Goal: Information Seeking & Learning: Learn about a topic

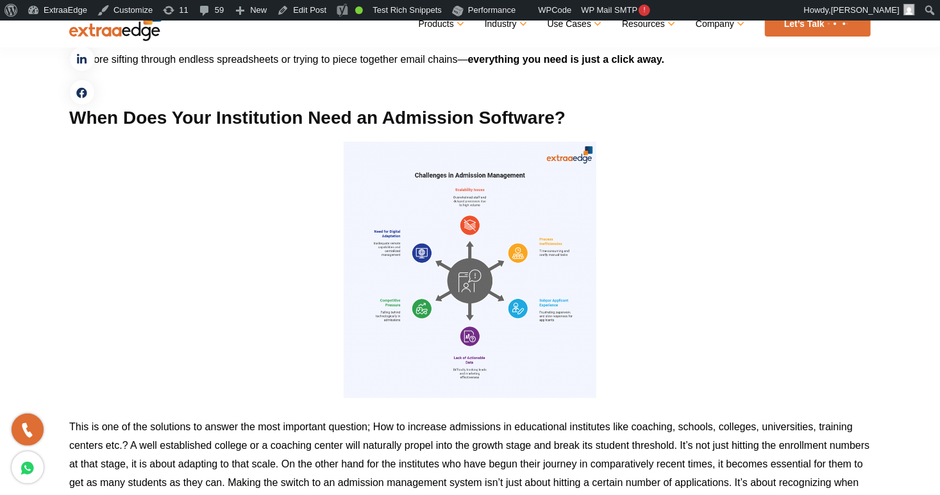
scroll to position [2686, 0]
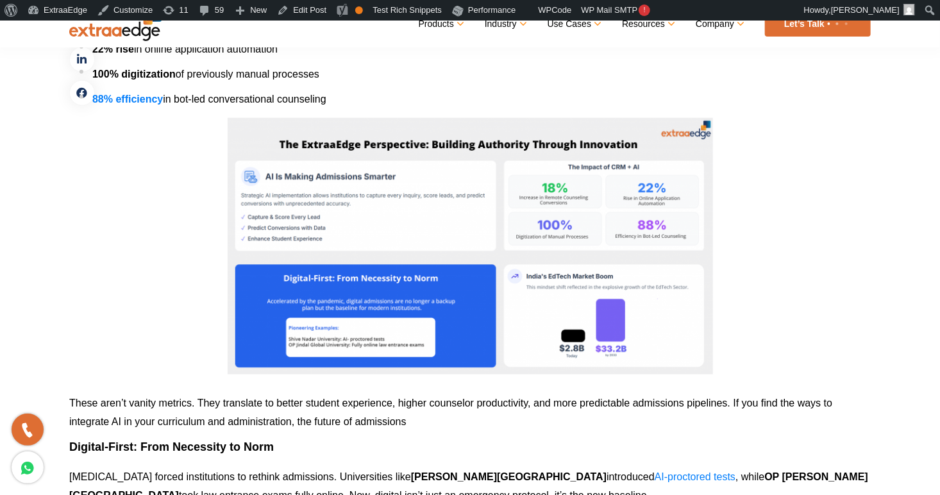
scroll to position [2733, 0]
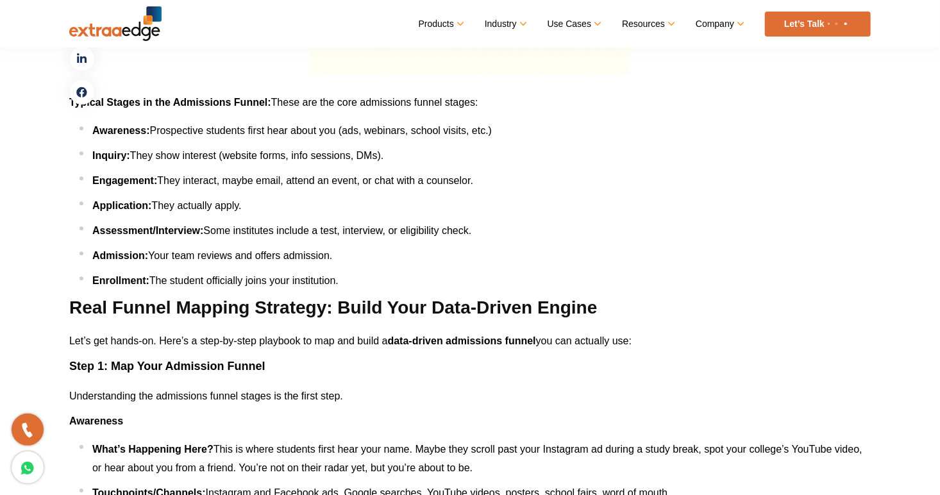
scroll to position [1762, 0]
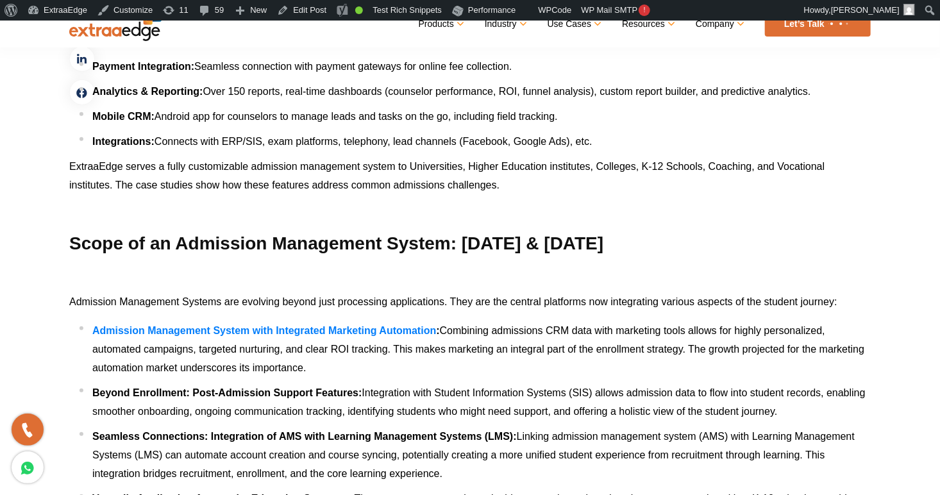
scroll to position [6826, 0]
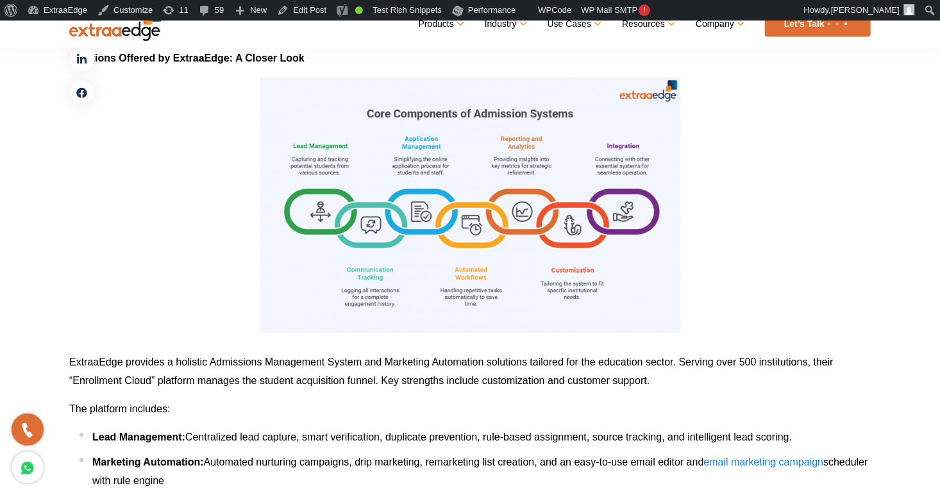
drag, startPoint x: 102, startPoint y: 243, endPoint x: -33, endPoint y: 317, distance: 153.6
click at [674, 457] on span "Automated nurturing campaigns, drip marketing, remarketing list creation, and a…" at bounding box center [454, 462] width 500 height 11
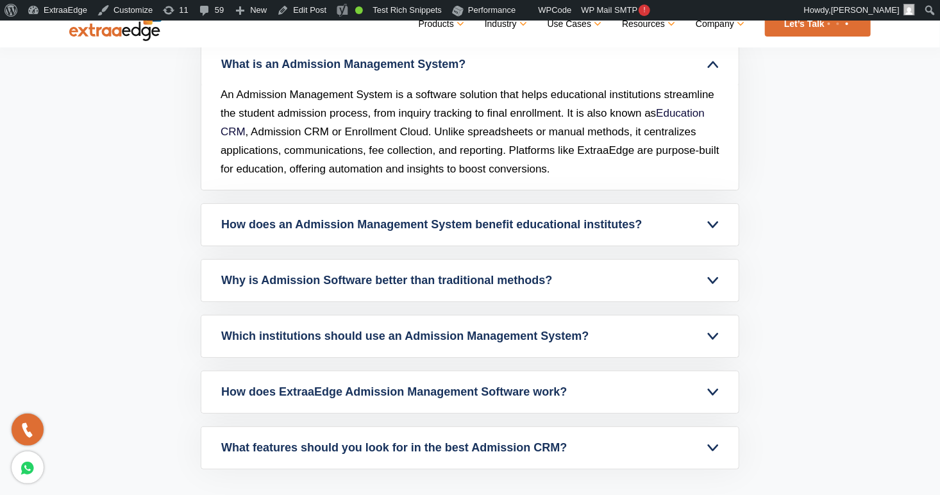
scroll to position [9256, 0]
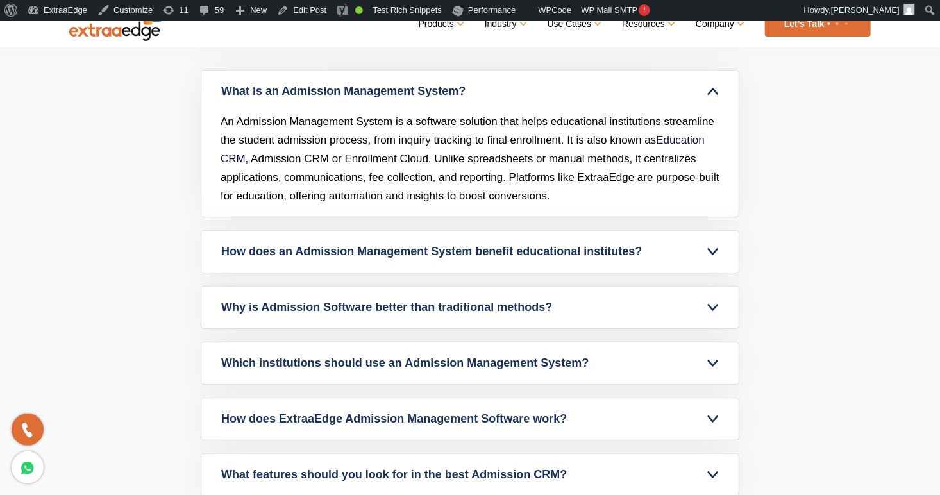
click at [294, 273] on link "How does an Admission Management System benefit educational institutes?" at bounding box center [469, 252] width 537 height 42
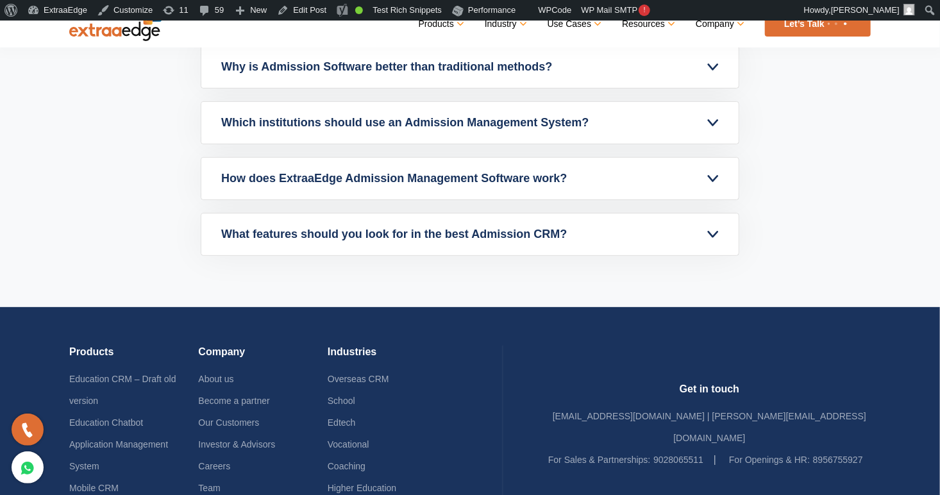
scroll to position [9478, 0]
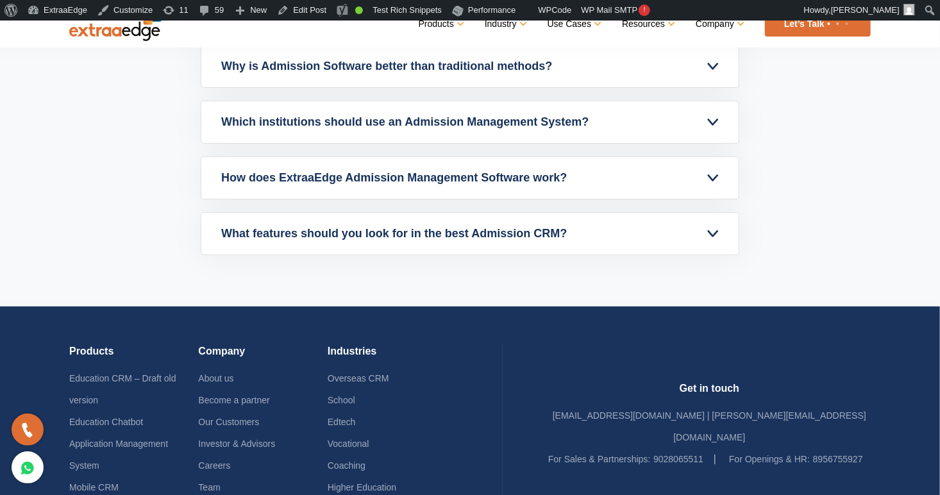
click at [534, 251] on link "What features should you look for in the best Admission CRM?" at bounding box center [469, 234] width 537 height 42
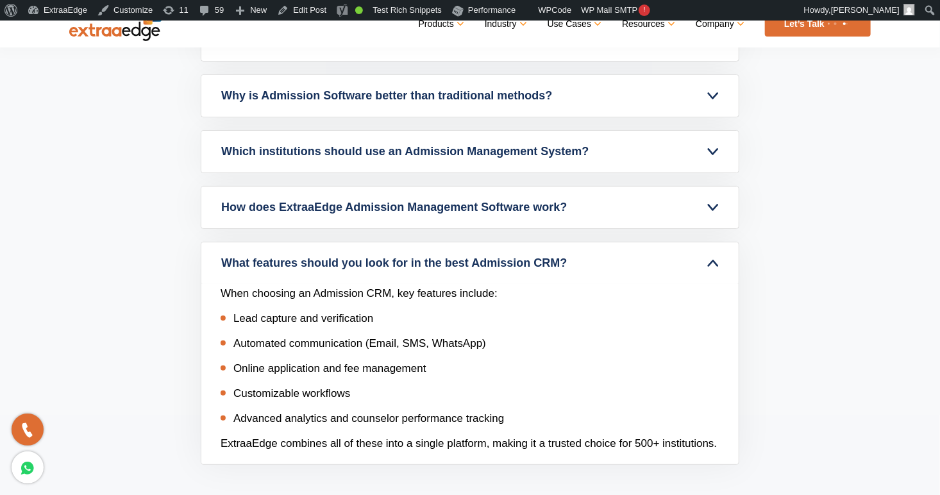
scroll to position [9362, 0]
click at [499, 278] on link "What features should you look for in the best Admission CRM?" at bounding box center [469, 264] width 537 height 42
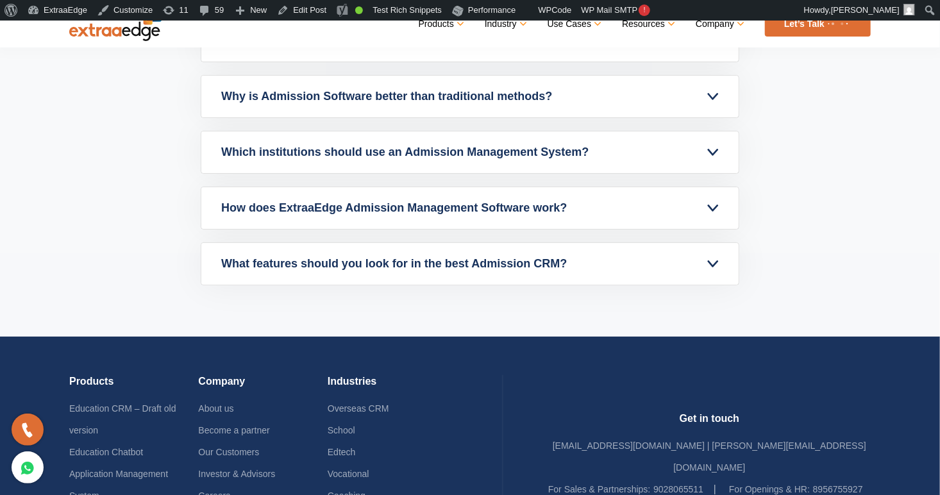
click at [525, 229] on link "How does ExtraaEdge Admission Management Software work?" at bounding box center [469, 208] width 537 height 42
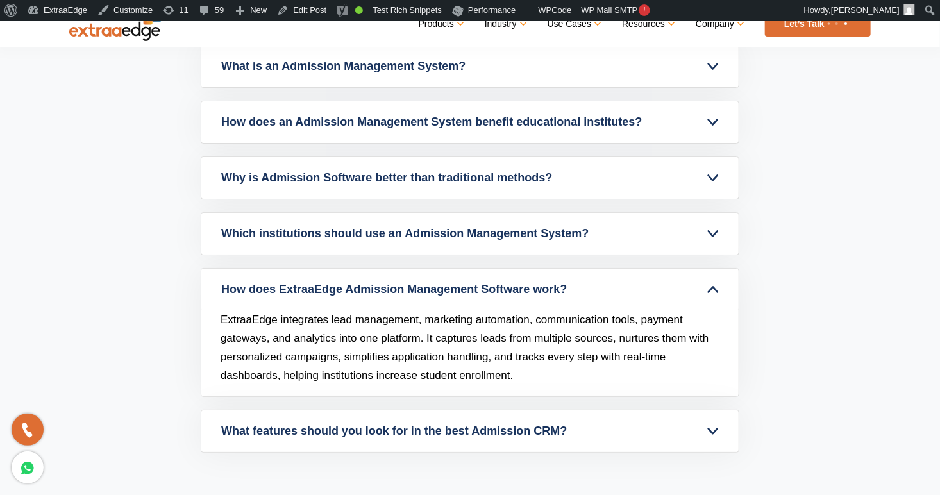
scroll to position [9280, 0]
click at [473, 242] on link "Which institutions should use an Admission Management System?" at bounding box center [469, 235] width 537 height 42
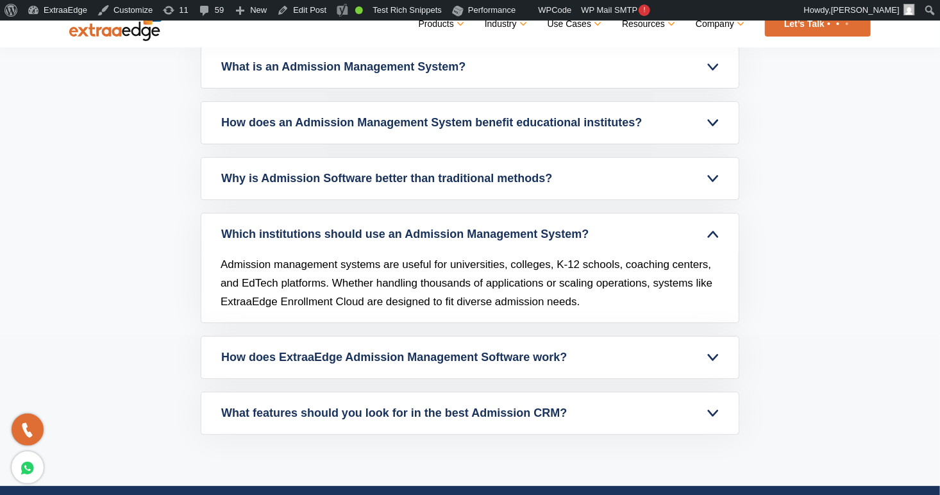
click at [511, 182] on link "Why is Admission Software better than traditional methods?" at bounding box center [469, 179] width 537 height 42
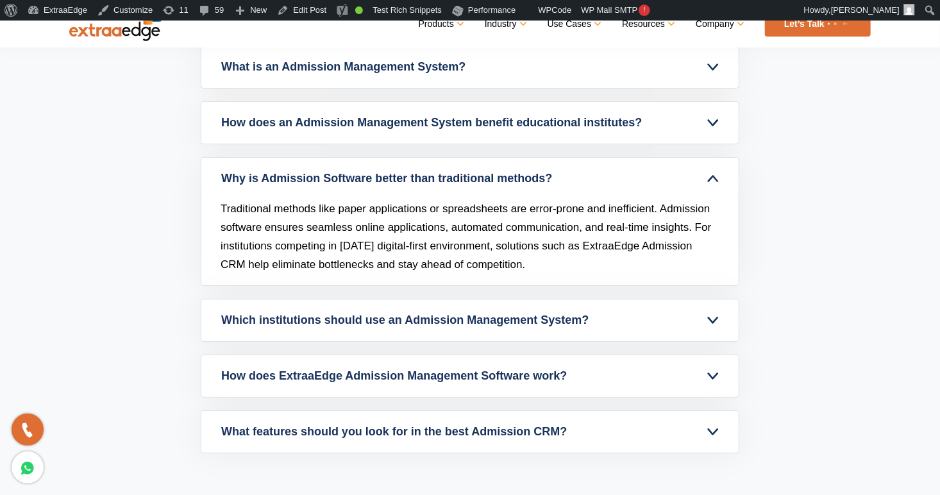
click at [524, 121] on link "How does an Admission Management System benefit educational institutes?" at bounding box center [469, 123] width 537 height 42
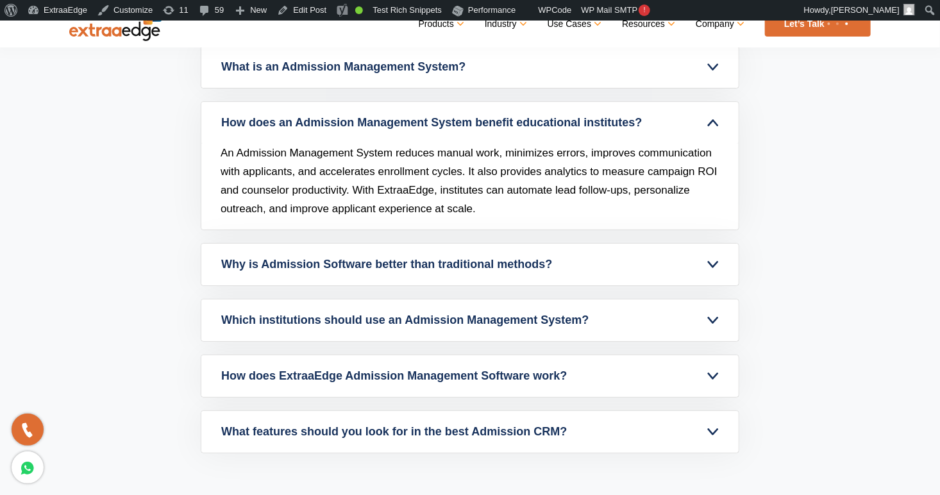
click at [505, 83] on link "What is an Admission Management System?" at bounding box center [469, 67] width 537 height 42
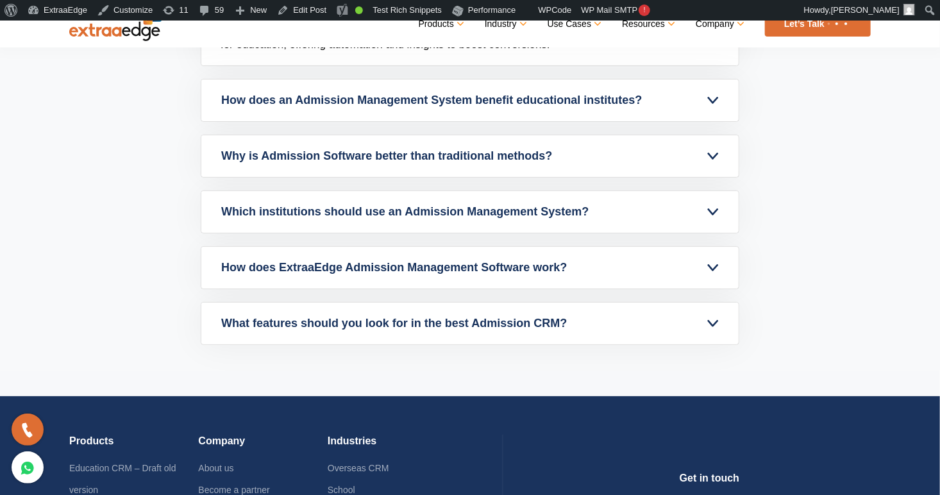
scroll to position [9352, 0]
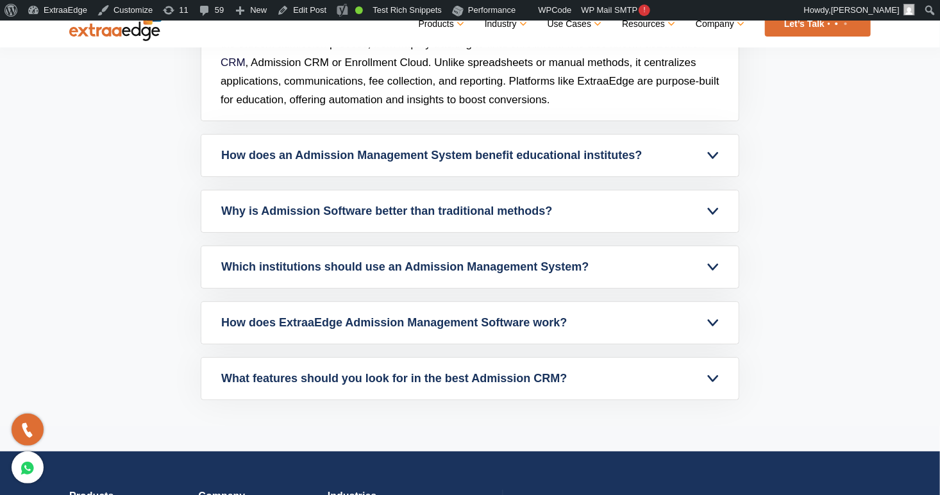
click at [454, 329] on link "How does ExtraaEdge Admission Management Software work?" at bounding box center [469, 323] width 537 height 42
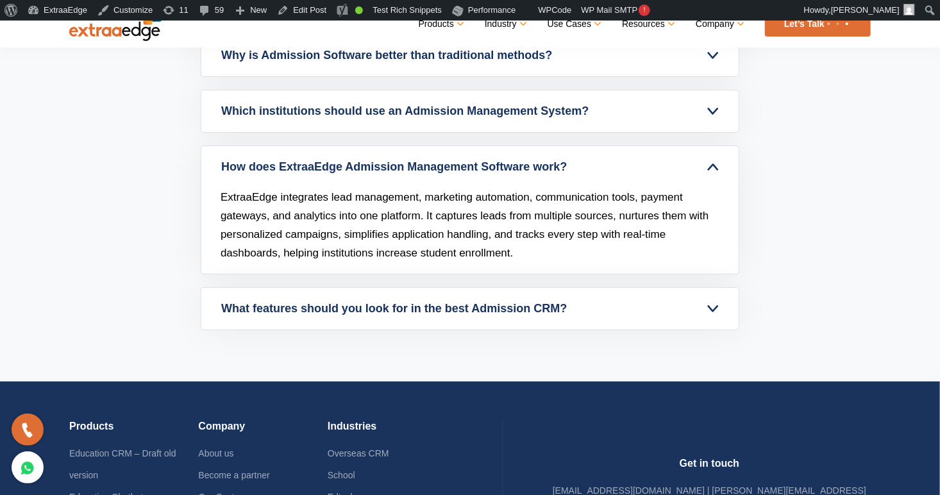
scroll to position [9403, 0]
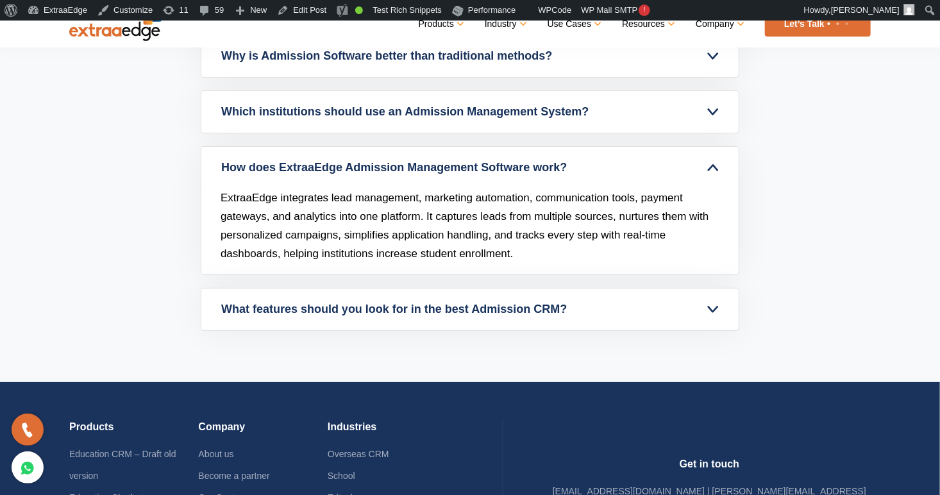
click at [452, 242] on p "ExtraaEdge integrates lead management, marketing automation, communication tool…" at bounding box center [470, 226] width 499 height 74
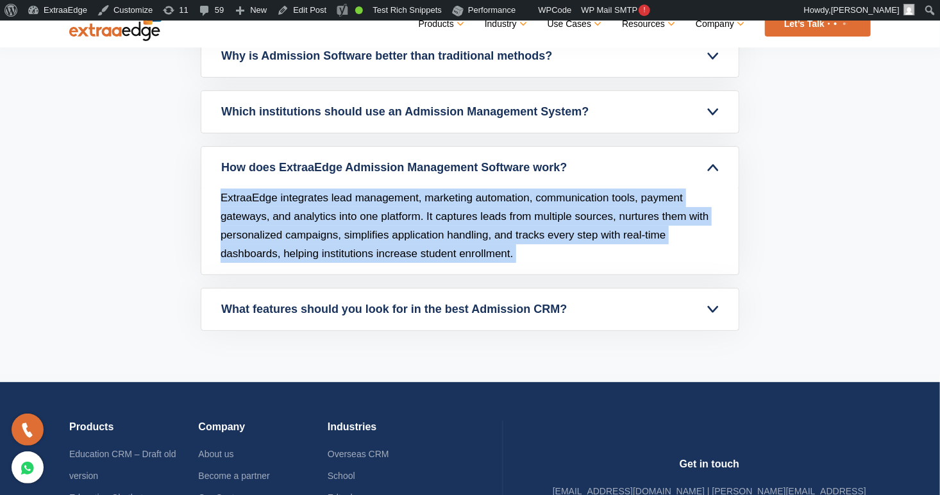
click at [452, 242] on p "ExtraaEdge integrates lead management, marketing automation, communication tool…" at bounding box center [470, 226] width 499 height 74
drag, startPoint x: 452, startPoint y: 242, endPoint x: 554, endPoint y: 266, distance: 104.7
click at [554, 263] on p "ExtraaEdge integrates lead management, marketing automation, communication tool…" at bounding box center [470, 226] width 499 height 74
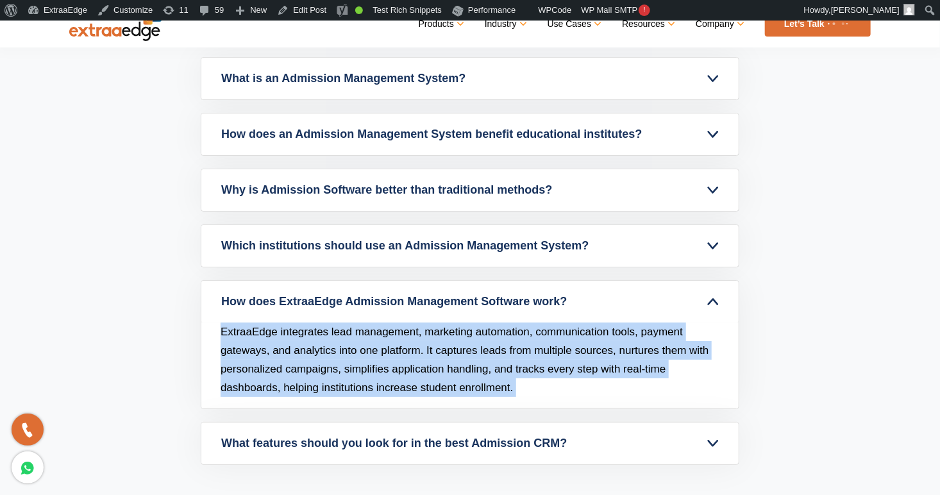
scroll to position [9267, 0]
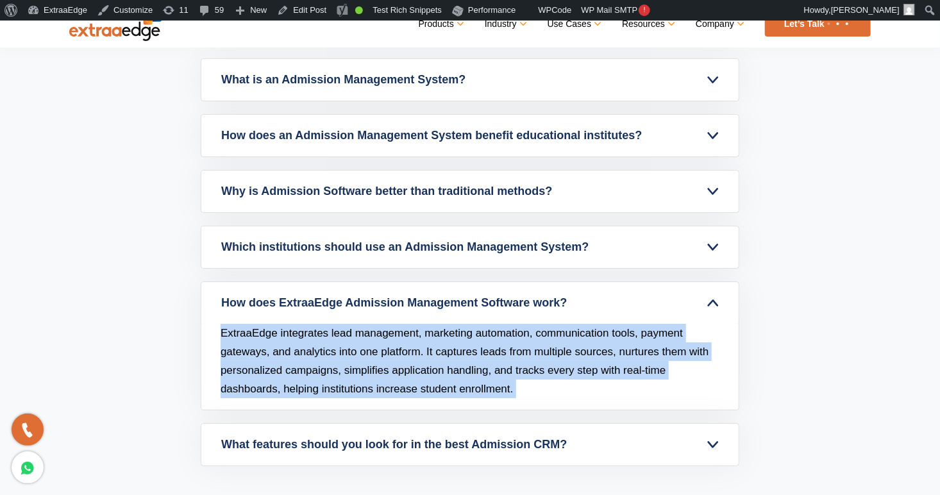
click at [459, 316] on link "How does ExtraaEdge Admission Management Software work?" at bounding box center [469, 303] width 537 height 42
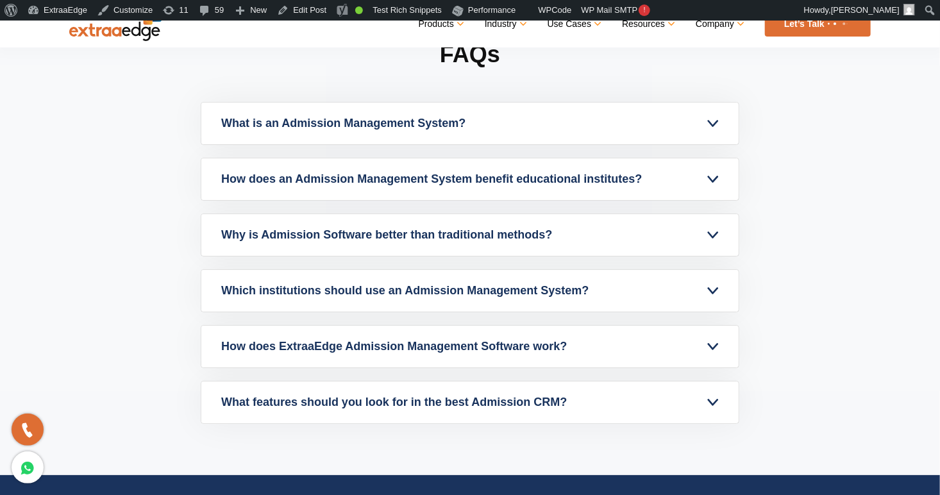
scroll to position [9346, 0]
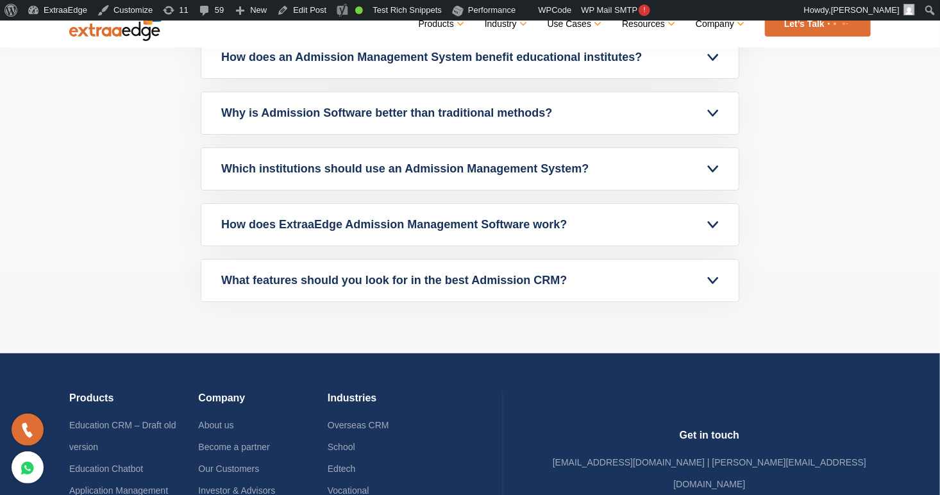
click at [488, 277] on link "What features should you look for in the best Admission CRM?" at bounding box center [469, 281] width 537 height 42
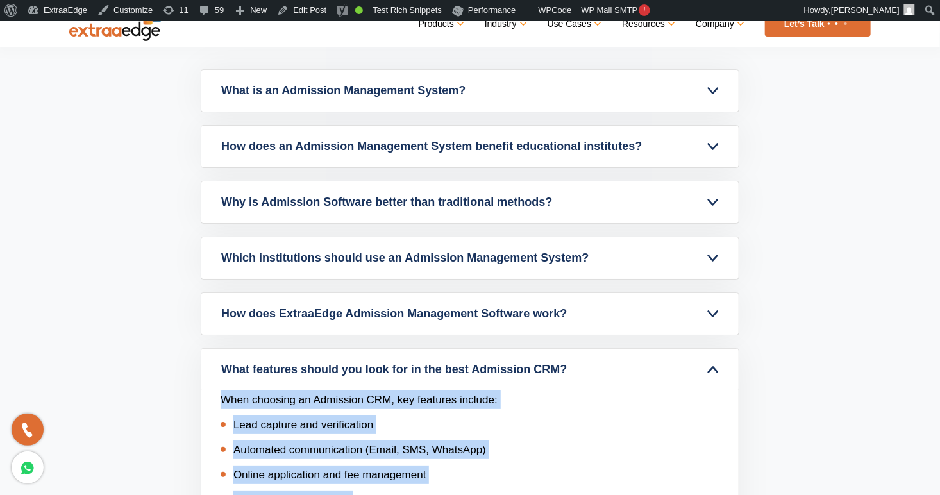
scroll to position [9256, 0]
click at [380, 335] on link "How does ExtraaEdge Admission Management Software work?" at bounding box center [469, 314] width 537 height 42
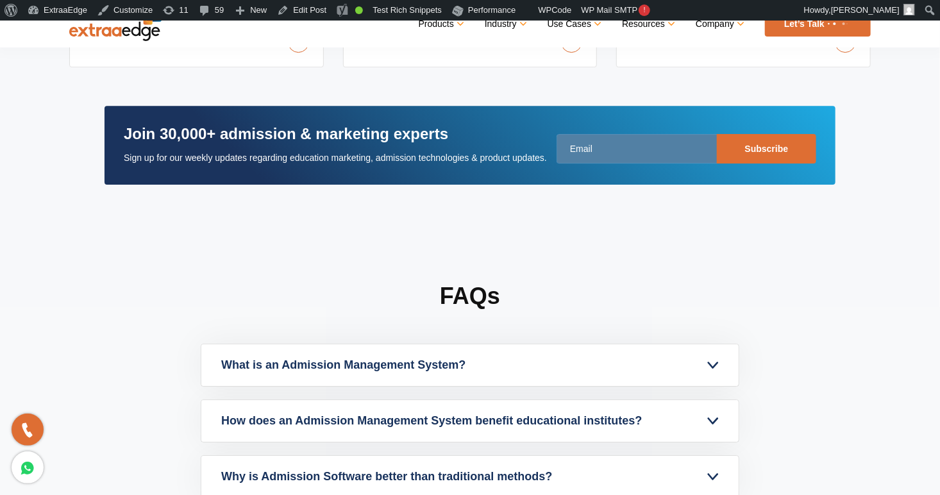
scroll to position [9199, 0]
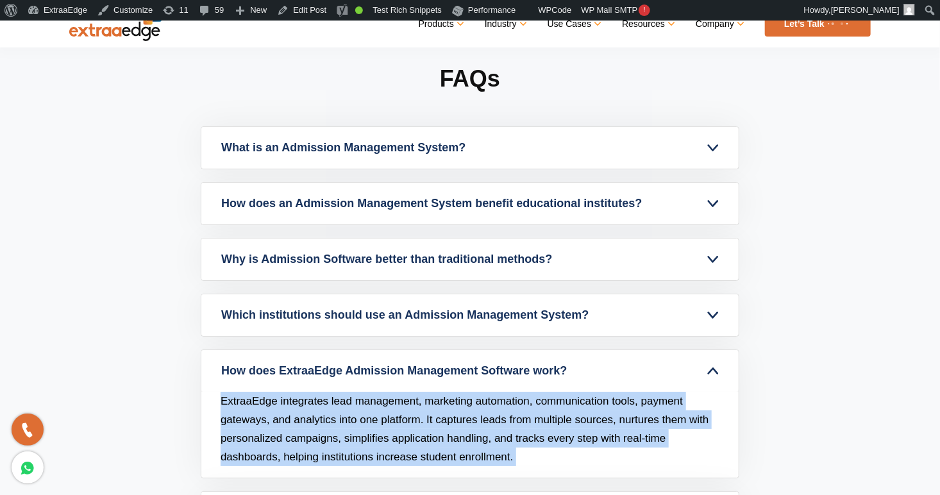
click at [491, 392] on link "How does ExtraaEdge Admission Management Software work?" at bounding box center [469, 371] width 537 height 42
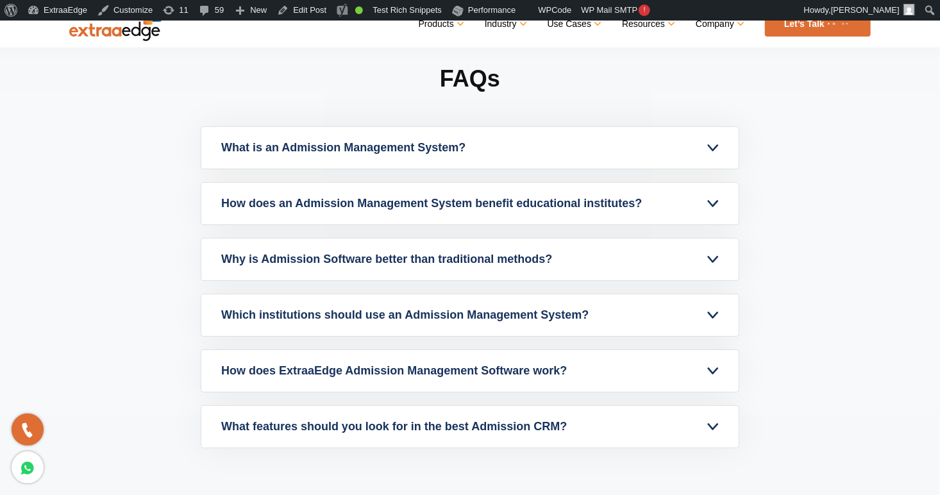
click at [503, 327] on link "Which institutions should use an Admission Management System?" at bounding box center [469, 315] width 537 height 42
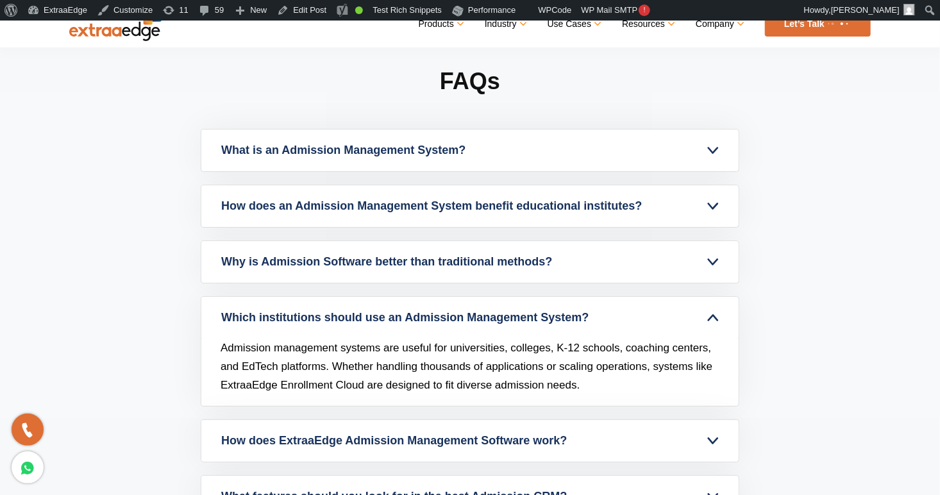
scroll to position [9164, 0]
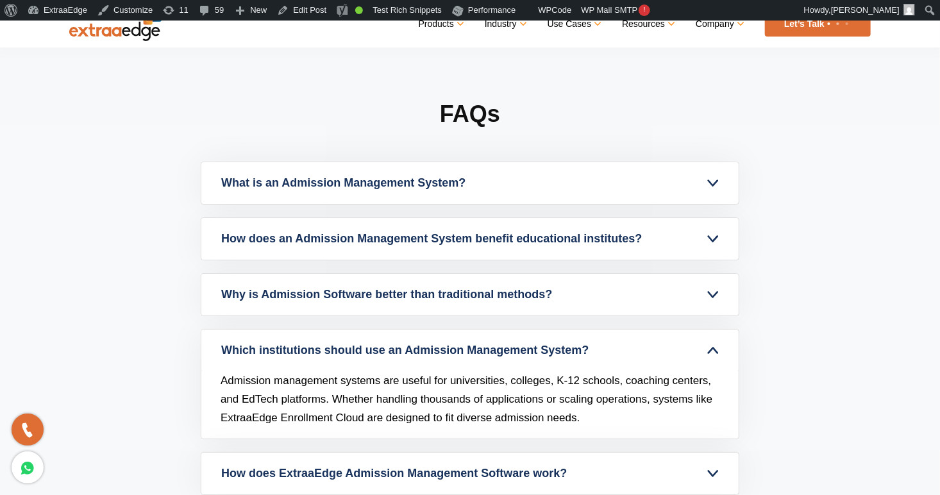
click at [493, 305] on link "Why is Admission Software better than traditional methods?" at bounding box center [469, 295] width 537 height 42
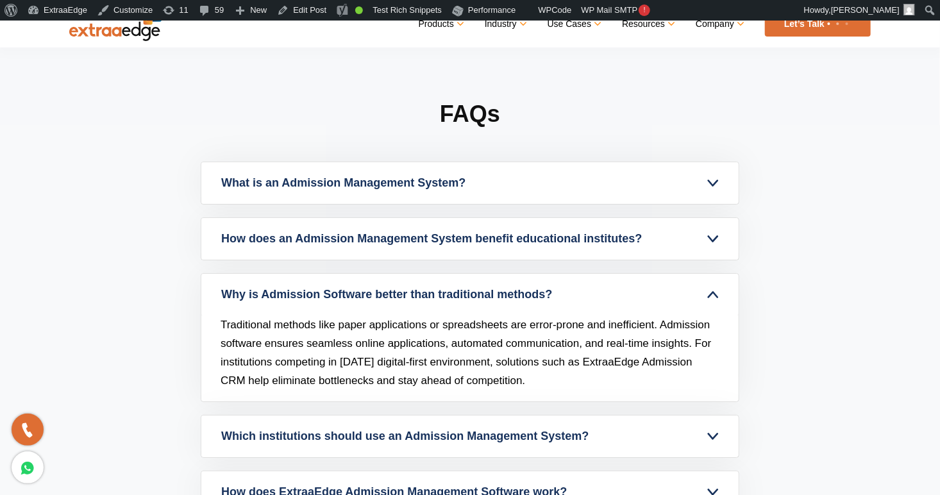
click at [489, 200] on link "What is an Admission Management System?" at bounding box center [469, 183] width 537 height 42
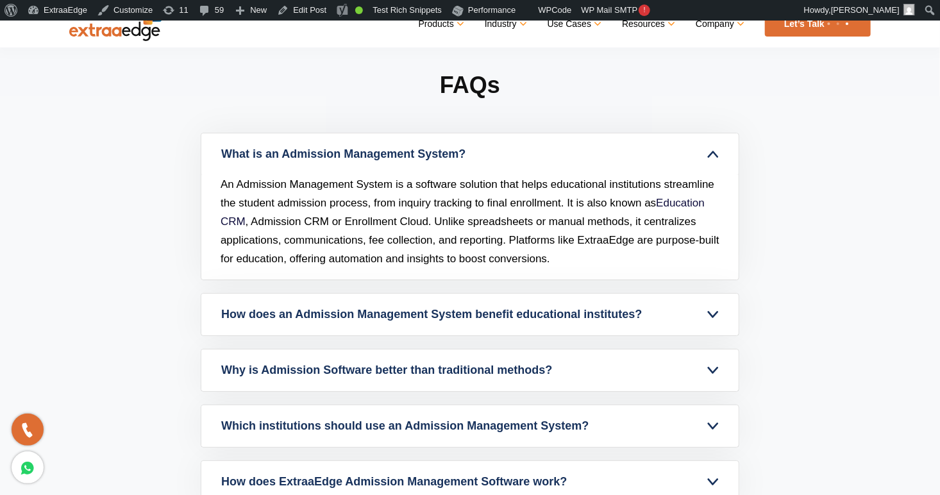
scroll to position [9194, 0]
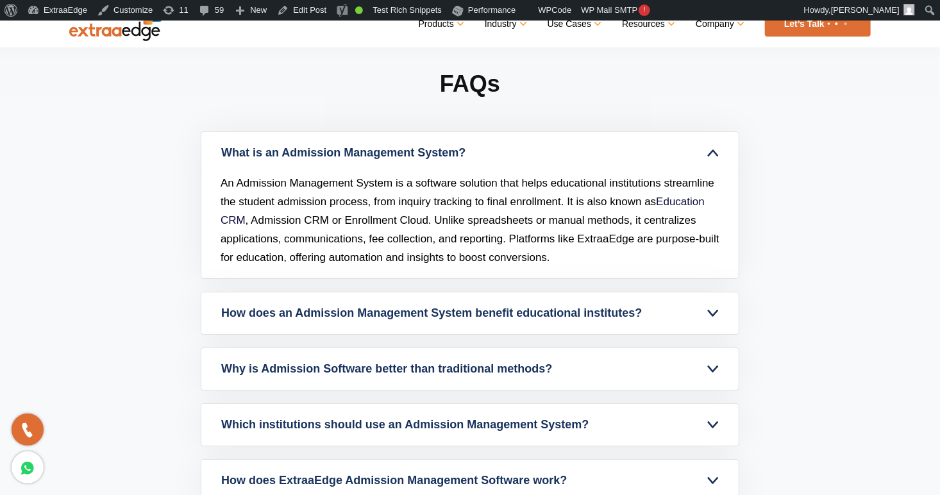
click at [509, 321] on link "How does an Admission Management System benefit educational institutes?" at bounding box center [469, 313] width 537 height 42
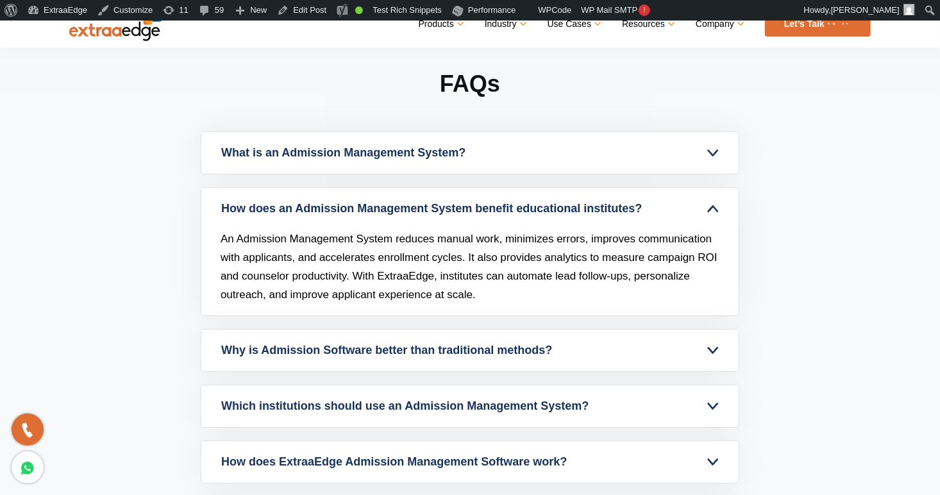
scroll to position [9190, 0]
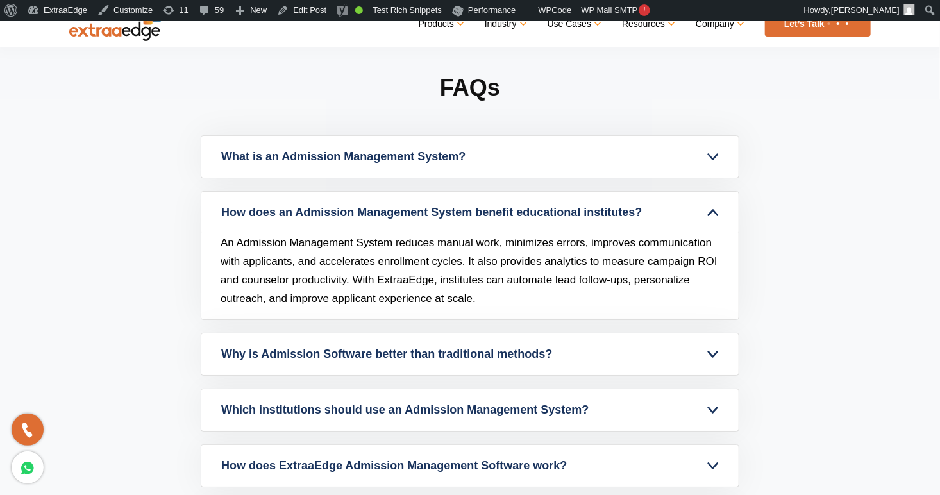
click at [670, 226] on link "How does an Admission Management System benefit educational institutes?" at bounding box center [469, 213] width 537 height 42
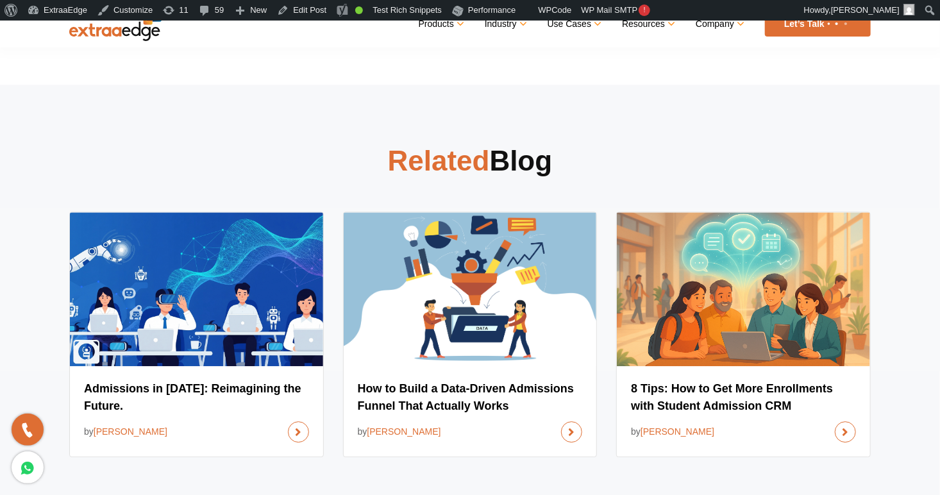
scroll to position [8525, 0]
